Goal: Check status: Check status

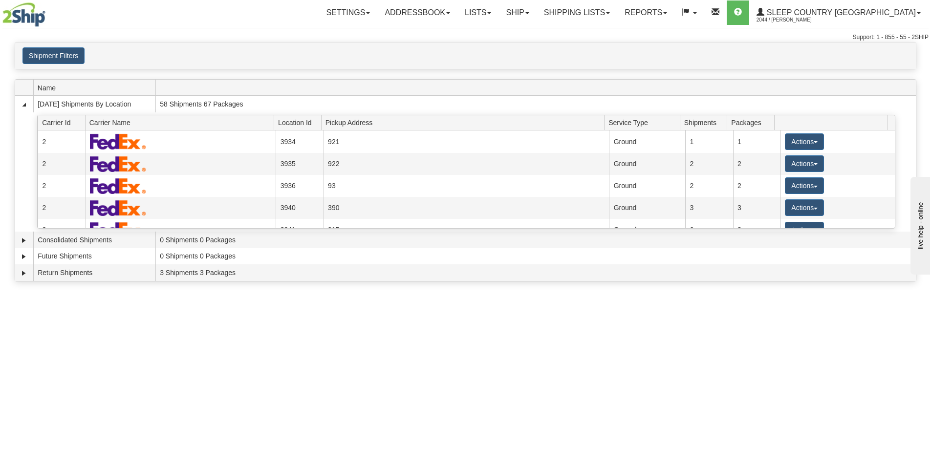
click at [617, 15] on link "Shipping lists" at bounding box center [577, 12] width 81 height 24
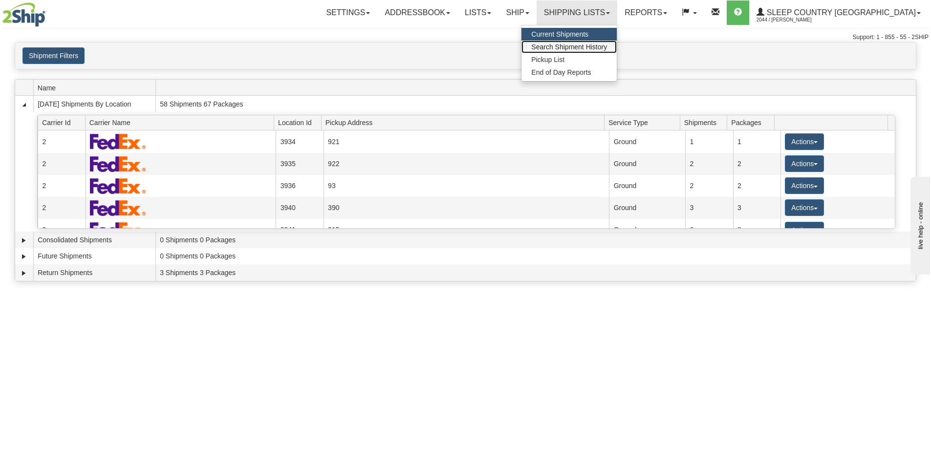
click at [607, 44] on span "Search Shipment History" at bounding box center [569, 47] width 76 height 8
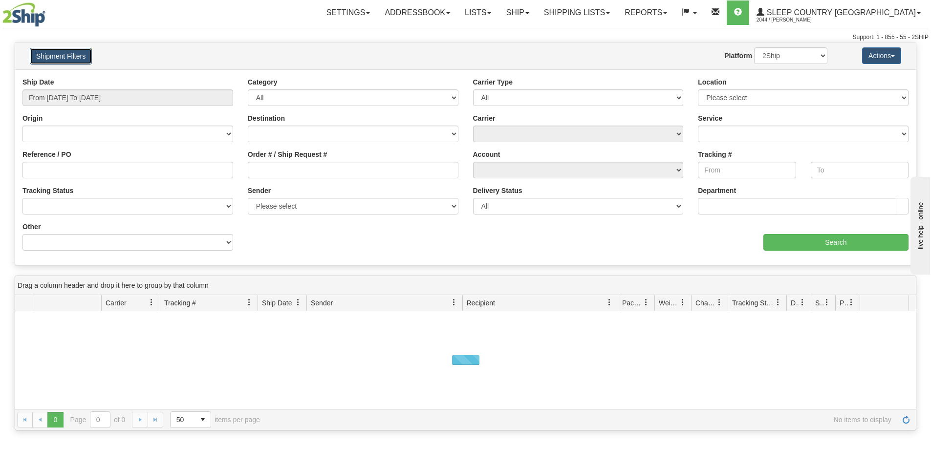
click at [64, 49] on button "Shipment Filters" at bounding box center [61, 56] width 62 height 17
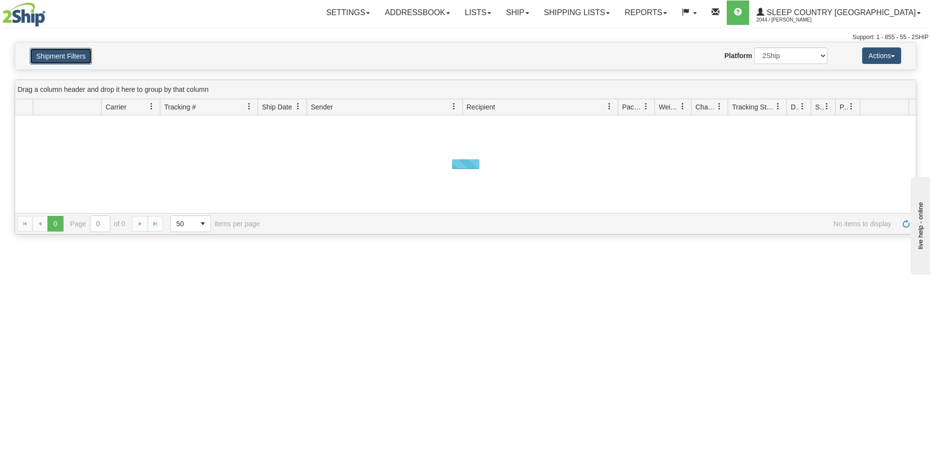
click at [65, 51] on button "Shipment Filters" at bounding box center [61, 56] width 62 height 17
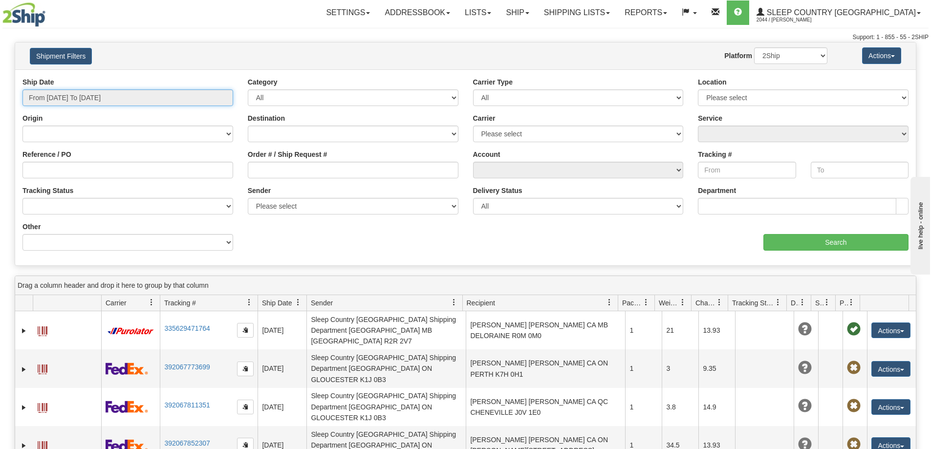
click at [90, 98] on input "From [DATE] To [DATE]" at bounding box center [127, 97] width 211 height 17
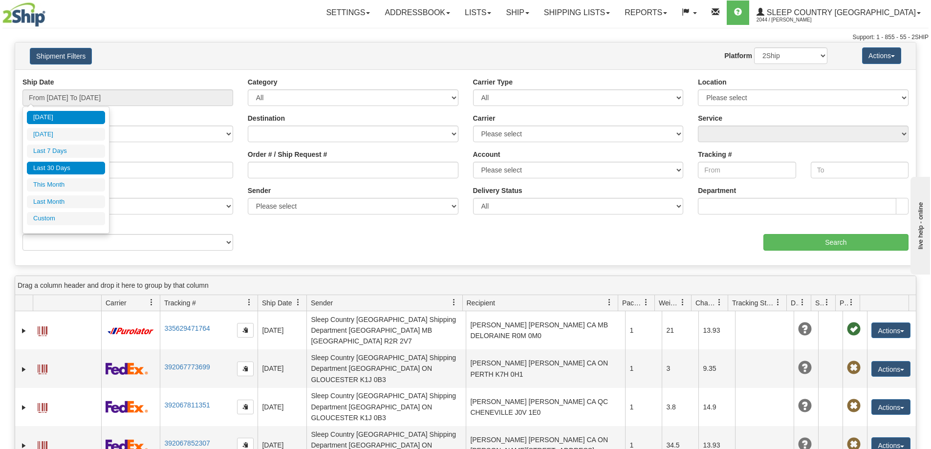
click at [76, 166] on li "Last 30 Days" at bounding box center [66, 168] width 78 height 13
type input "From [DATE] To [DATE]"
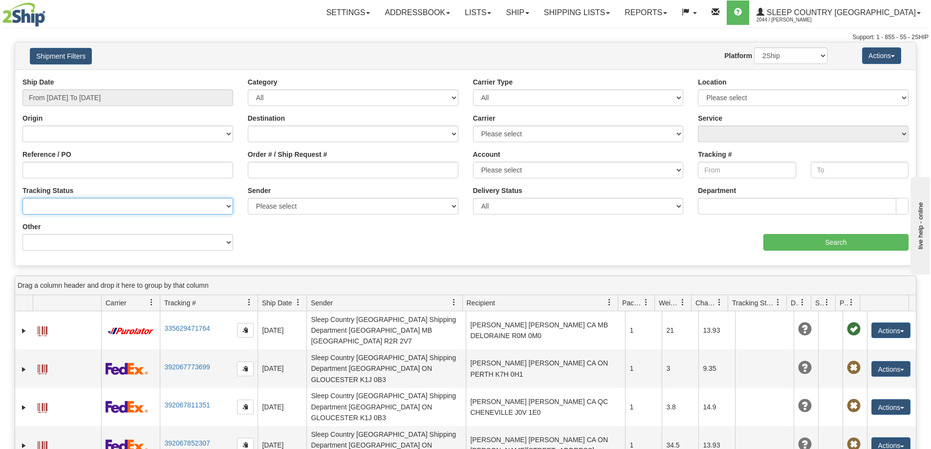
click at [56, 206] on select "No Tracking Info Delivered In Transit Out For Delivery Exception Partial Delive…" at bounding box center [127, 206] width 211 height 17
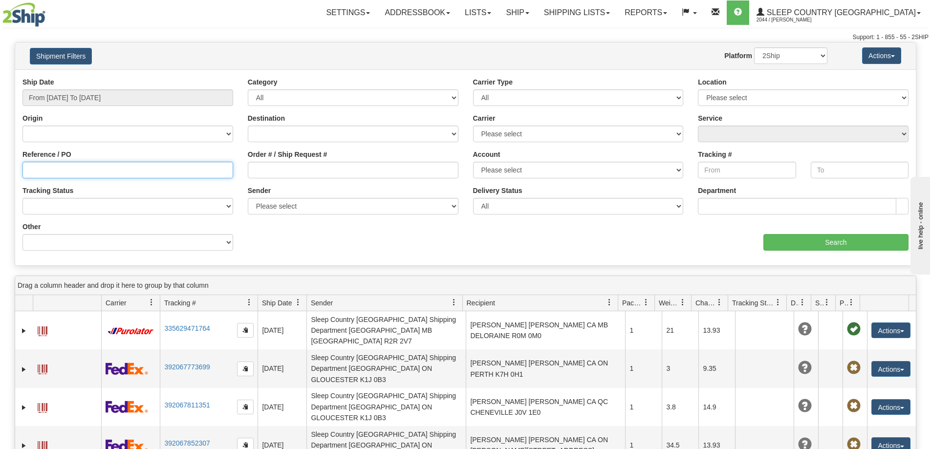
click at [81, 167] on input "Reference / PO" at bounding box center [127, 170] width 211 height 17
paste input "9000H974482"
type input "9000H974482"
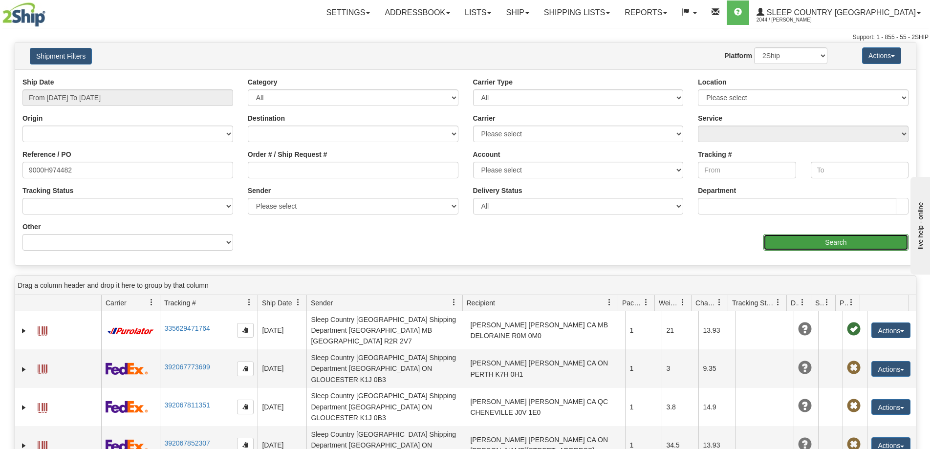
click at [813, 241] on input "Search" at bounding box center [836, 242] width 145 height 17
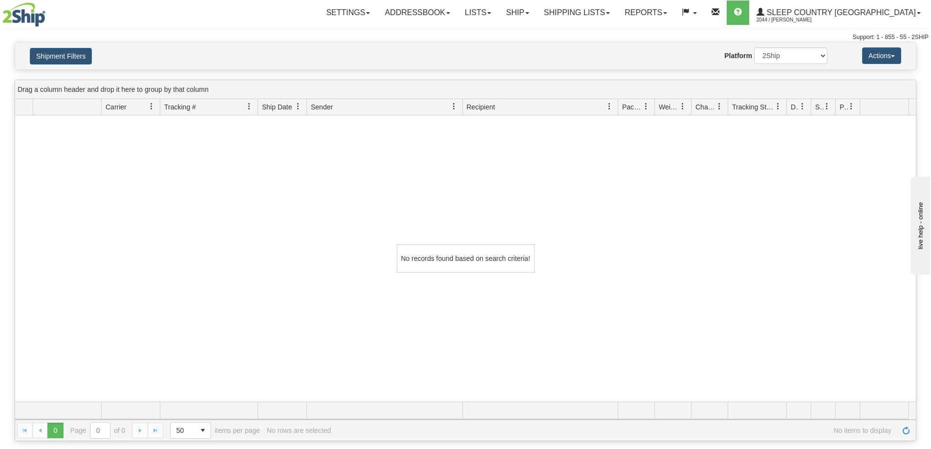
drag, startPoint x: 804, startPoint y: 230, endPoint x: 782, endPoint y: 141, distance: 91.2
click at [799, 228] on div "No records found based on search criteria!" at bounding box center [465, 258] width 901 height 287
click at [617, 9] on link "Shipping lists" at bounding box center [577, 12] width 81 height 24
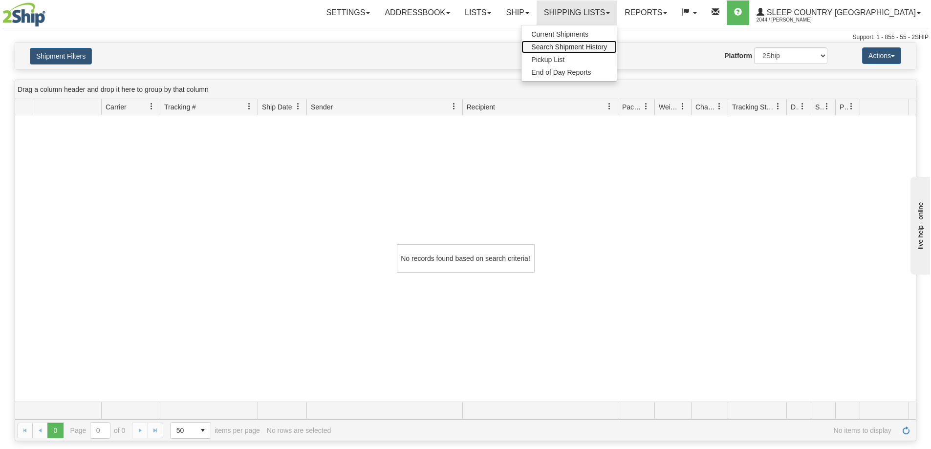
click at [607, 48] on span "Search Shipment History" at bounding box center [569, 47] width 76 height 8
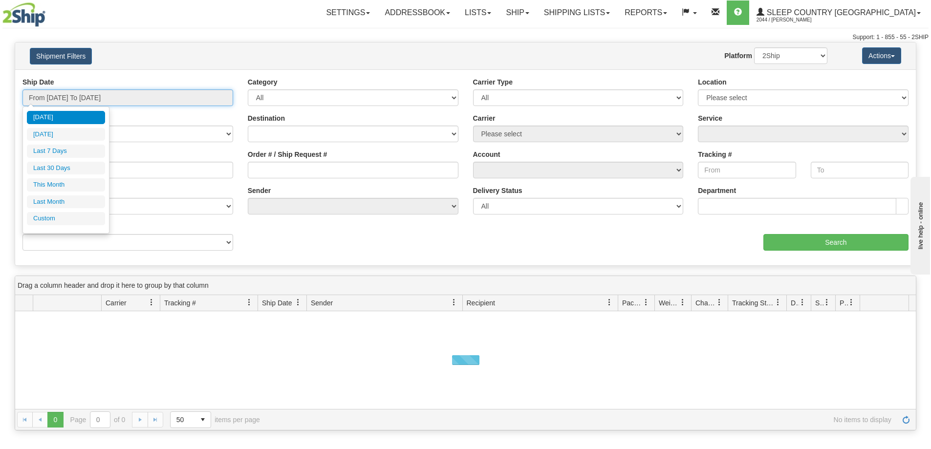
click at [163, 103] on input "From [DATE] To [DATE]" at bounding box center [127, 97] width 211 height 17
click at [85, 136] on li "[DATE]" at bounding box center [66, 134] width 78 height 13
type input "From [DATE] To [DATE]"
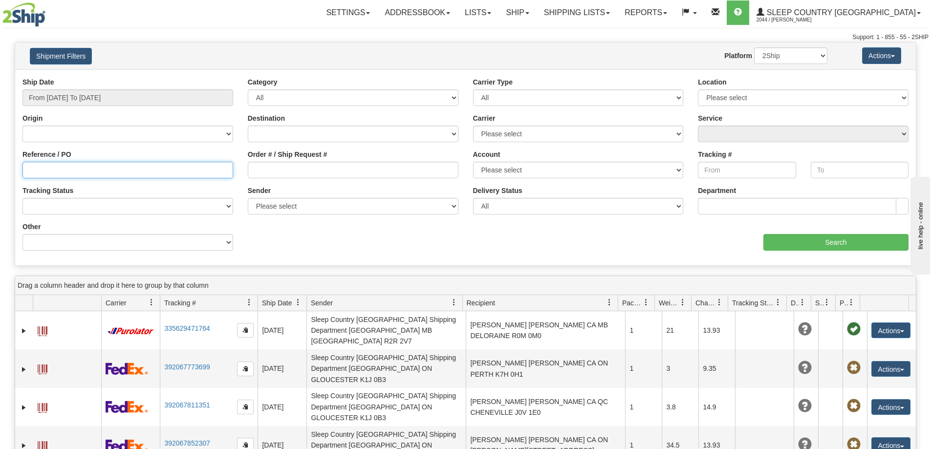
click at [113, 167] on input "Reference / PO" at bounding box center [127, 170] width 211 height 17
paste input "9000H974482"
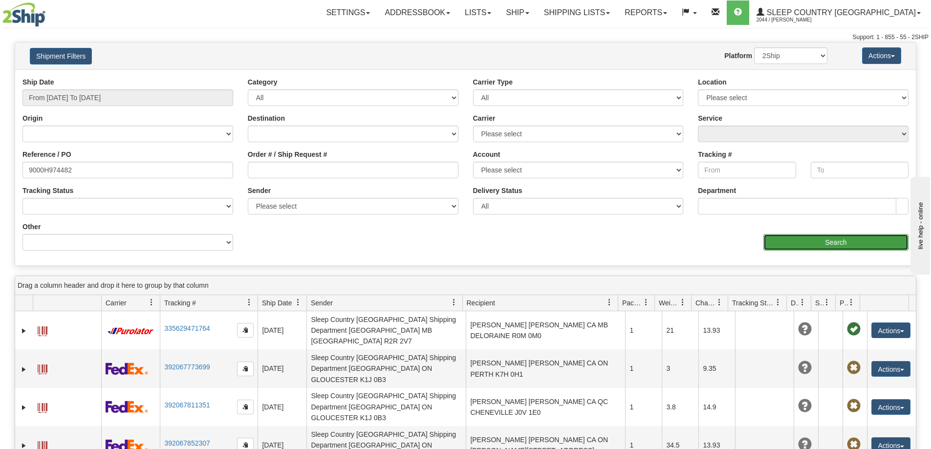
click at [797, 243] on input "Search" at bounding box center [836, 242] width 145 height 17
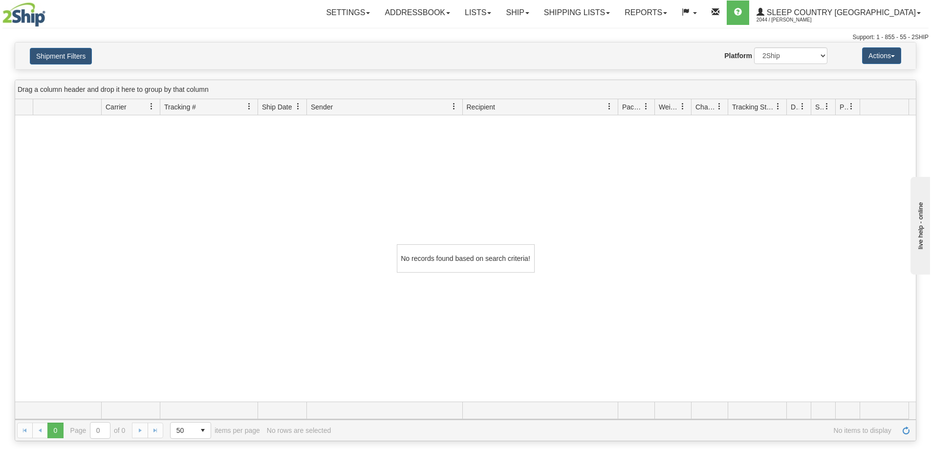
click at [704, 224] on div "No records found based on search criteria!" at bounding box center [465, 258] width 901 height 287
drag, startPoint x: 57, startPoint y: 53, endPoint x: 77, endPoint y: 66, distance: 23.7
click at [56, 53] on button "Shipment Filters" at bounding box center [61, 56] width 62 height 17
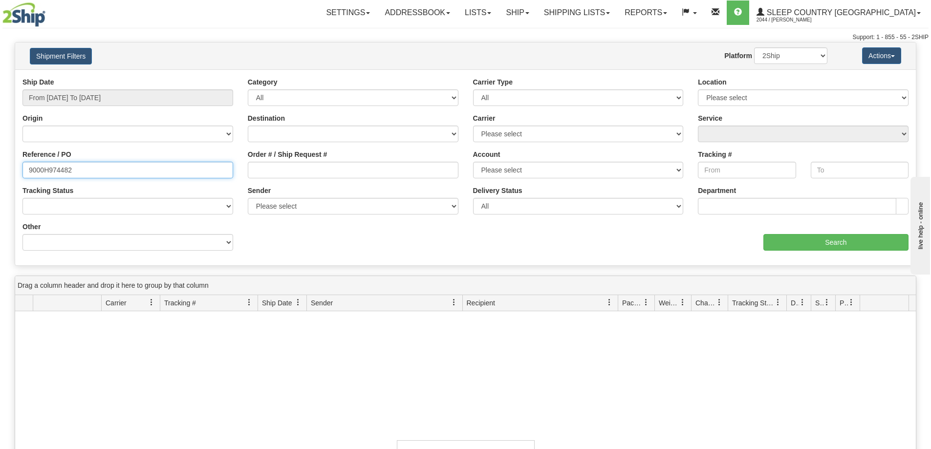
drag, startPoint x: 107, startPoint y: 174, endPoint x: -24, endPoint y: 175, distance: 131.0
click at [0, 175] on html "Upgrade Account Cancel Toggle navigation Settings New Senders" at bounding box center [465, 224] width 931 height 449
paste input "105206"
type input "1052062"
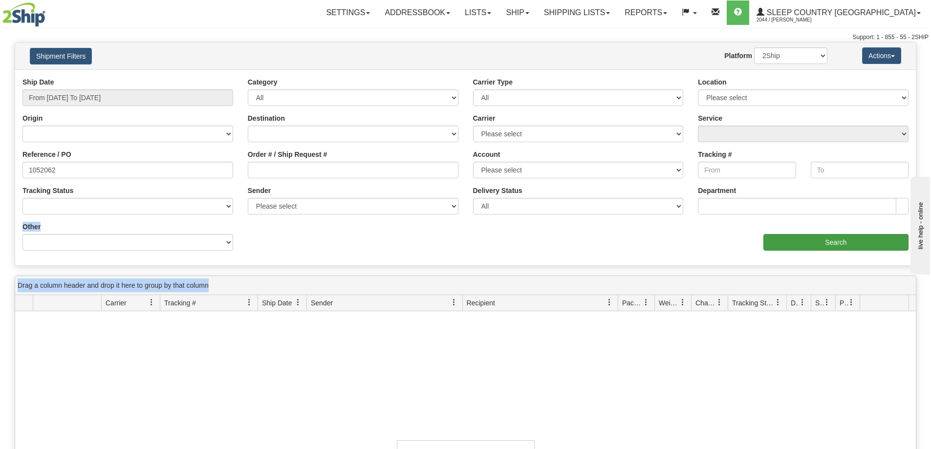
drag, startPoint x: 679, startPoint y: 270, endPoint x: 784, endPoint y: 248, distance: 106.9
click at [762, 254] on div "Please wait... × Confirm Delete Delete Cancel × Confirm Delete Yes No Cancel × …" at bounding box center [465, 339] width 931 height 595
click at [797, 244] on input "Search" at bounding box center [836, 242] width 145 height 17
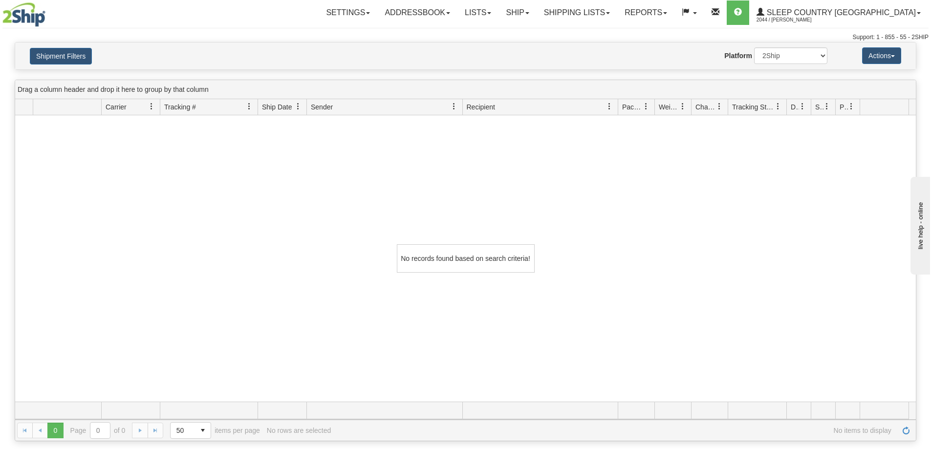
click at [667, 255] on div "No records found based on search criteria!" at bounding box center [465, 258] width 901 height 287
click at [702, 222] on div "No records found based on search criteria!" at bounding box center [465, 258] width 901 height 287
click at [741, 235] on div "No records found based on search criteria!" at bounding box center [465, 258] width 901 height 287
